Goal: Check status: Check status

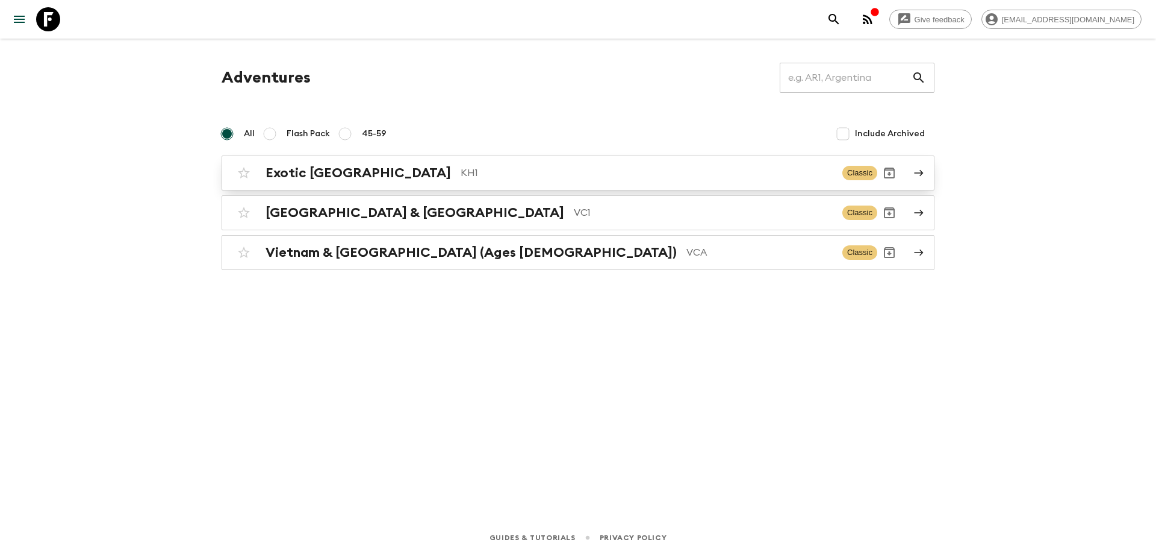
click at [305, 178] on h2 "Exotic [GEOGRAPHIC_DATA]" at bounding box center [359, 173] width 186 height 16
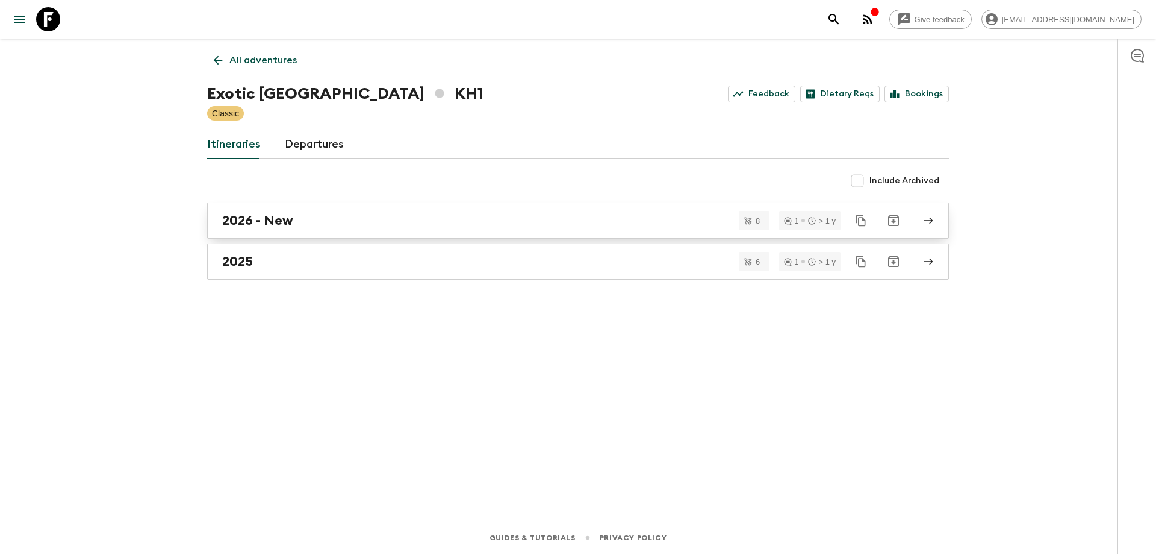
click at [286, 218] on h2 "2026 - New" at bounding box center [257, 221] width 71 height 16
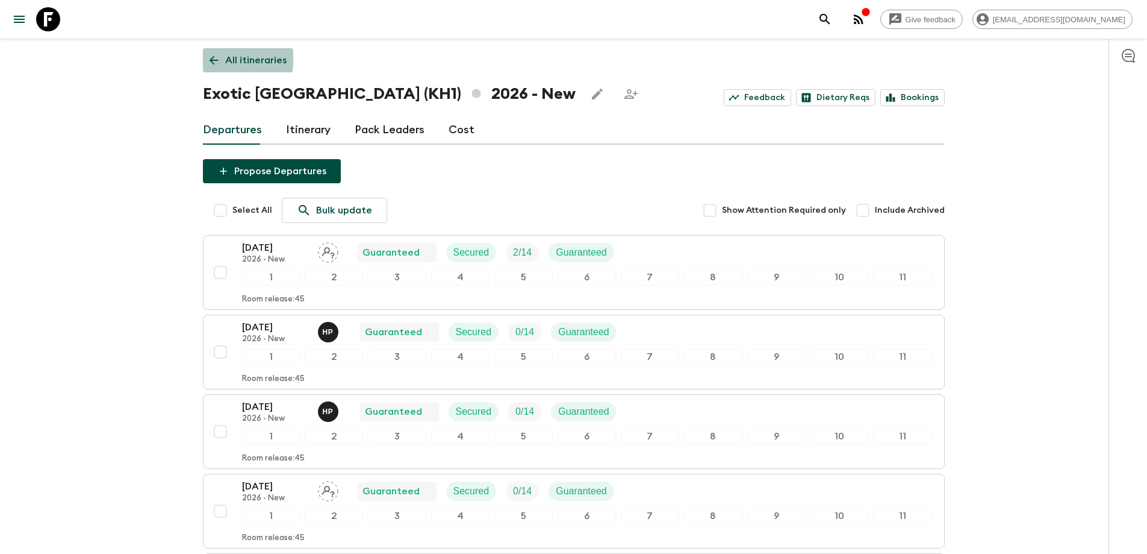
click at [217, 57] on icon at bounding box center [213, 60] width 13 height 13
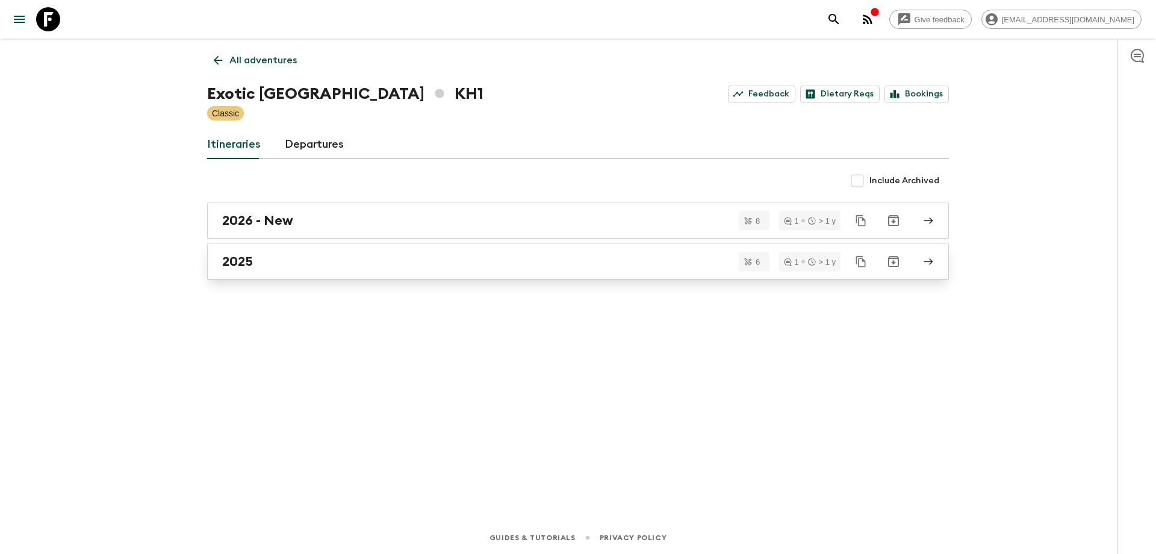
click at [237, 249] on link "2025" at bounding box center [578, 261] width 742 height 36
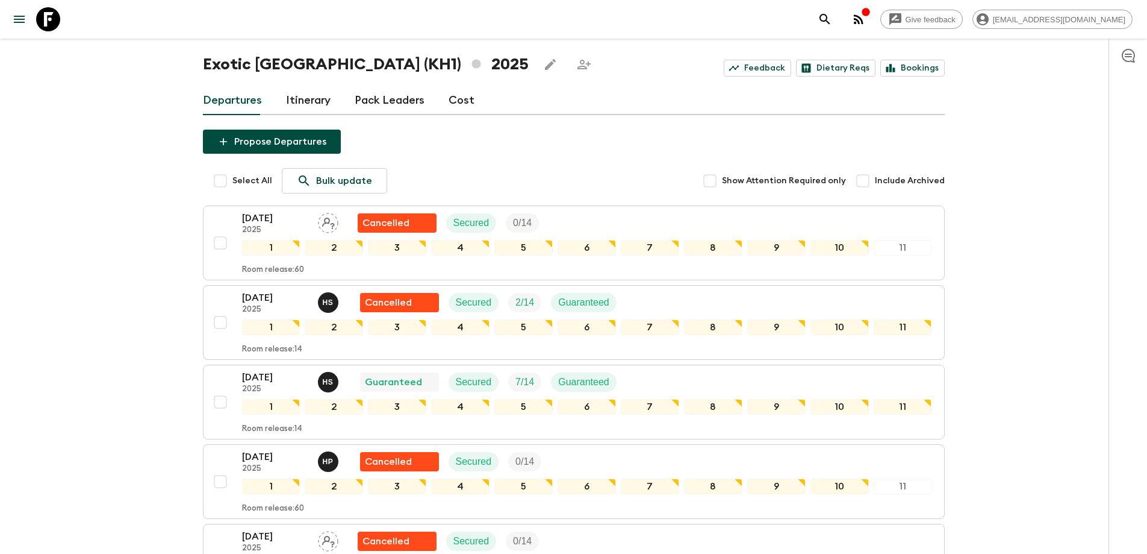
scroll to position [120, 0]
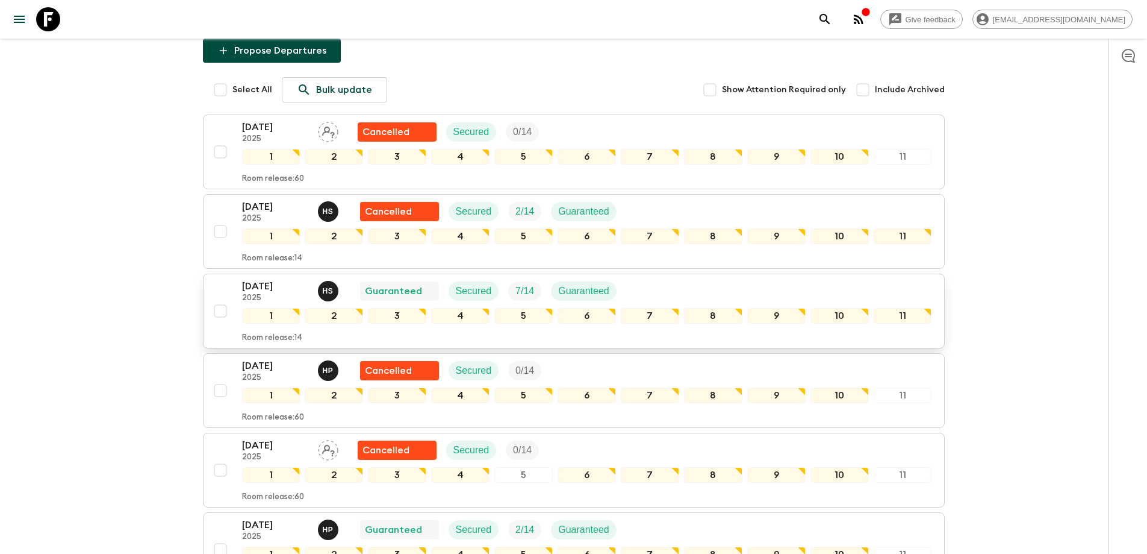
click at [258, 284] on p "[DATE]" at bounding box center [275, 286] width 66 height 14
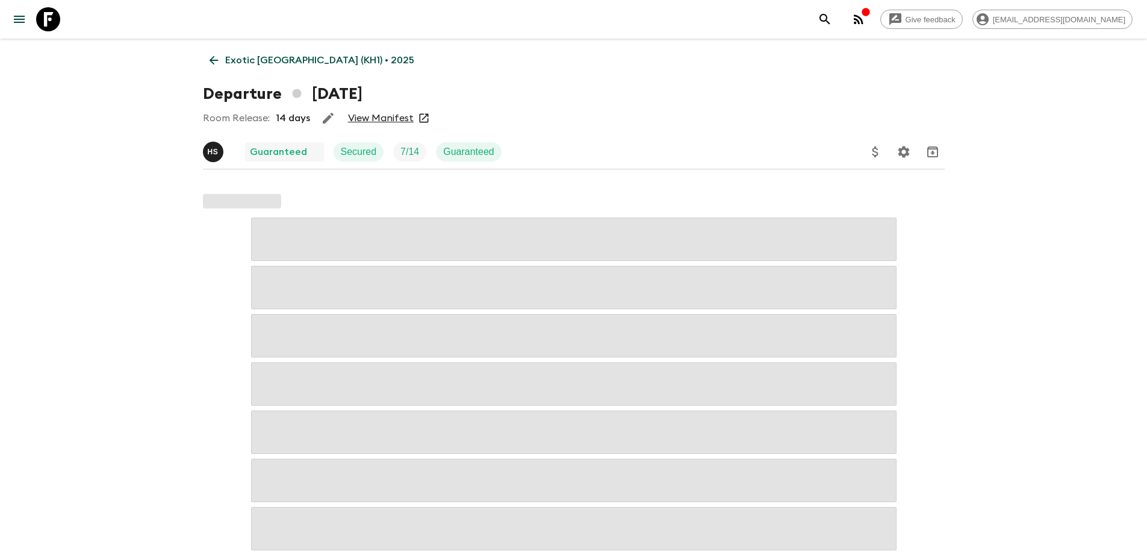
click at [385, 117] on link "View Manifest" at bounding box center [381, 118] width 66 height 12
